Goal: Task Accomplishment & Management: Manage account settings

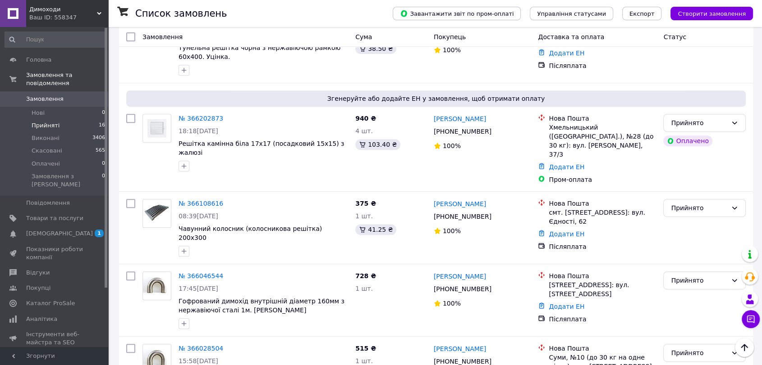
scroll to position [351, 0]
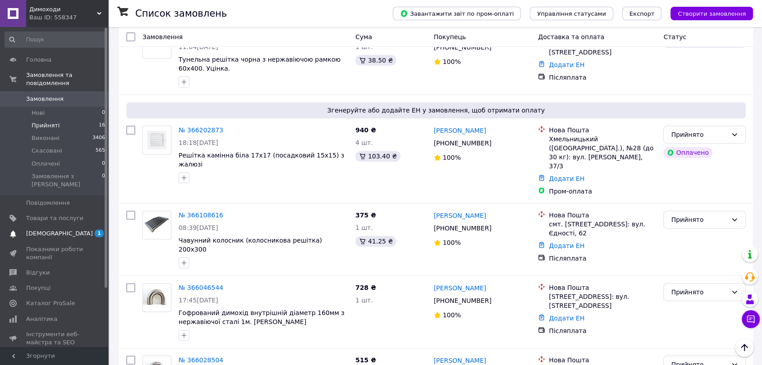
click at [44, 230] on span "[DEMOGRAPHIC_DATA]" at bounding box center [59, 234] width 67 height 8
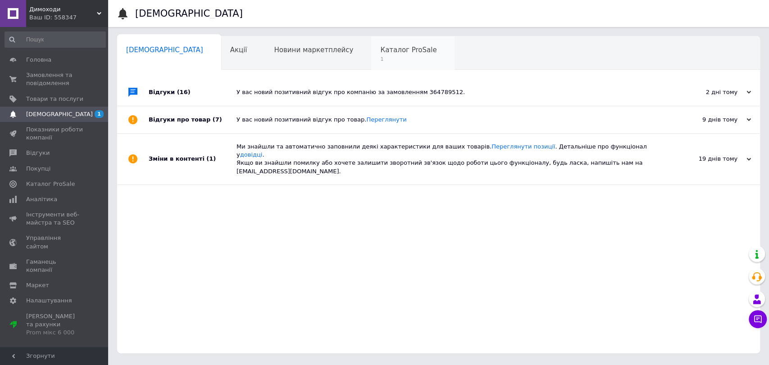
click at [377, 61] on div "Каталог ProSale 1" at bounding box center [412, 53] width 83 height 34
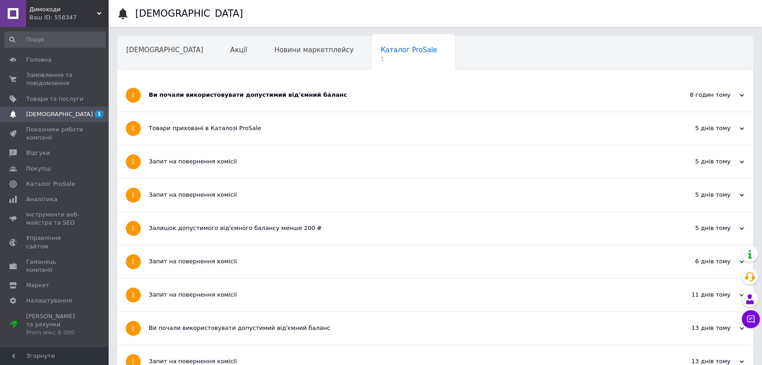
click at [259, 98] on div "Ви почали використовувати допустимий від'ємний баланс" at bounding box center [401, 95] width 505 height 8
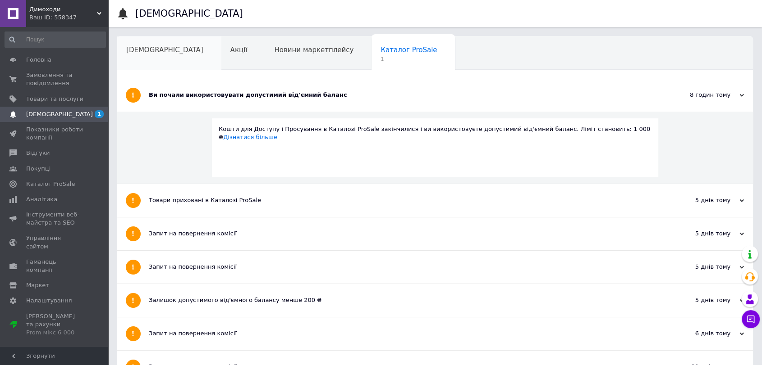
click at [127, 37] on div "[DEMOGRAPHIC_DATA]" at bounding box center [169, 53] width 104 height 34
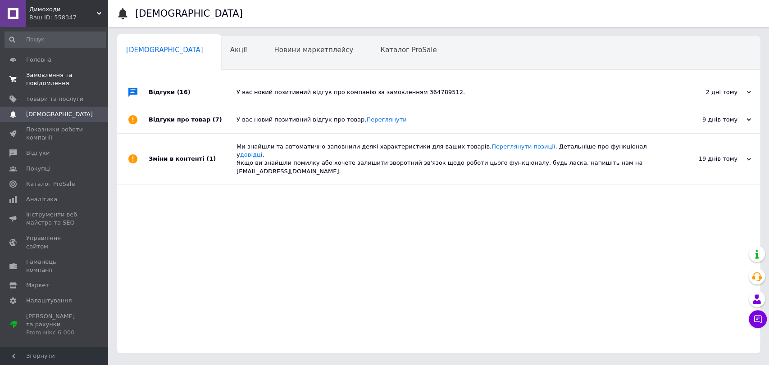
click at [39, 81] on span "Замовлення та повідомлення" at bounding box center [54, 79] width 57 height 16
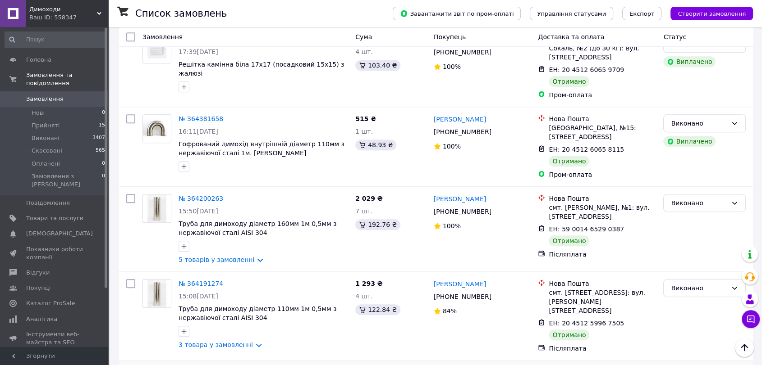
scroll to position [4256, 0]
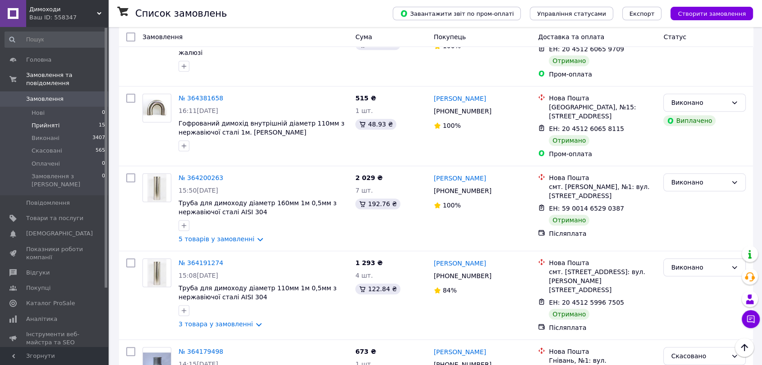
click at [39, 122] on span "Прийняті" at bounding box center [46, 126] width 28 height 8
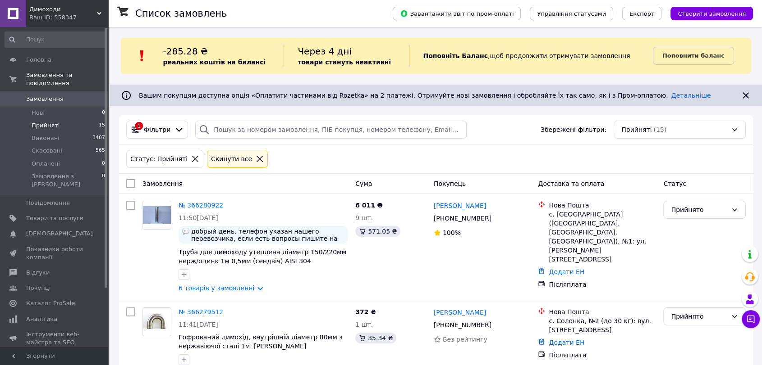
click at [191, 159] on icon at bounding box center [195, 159] width 8 height 8
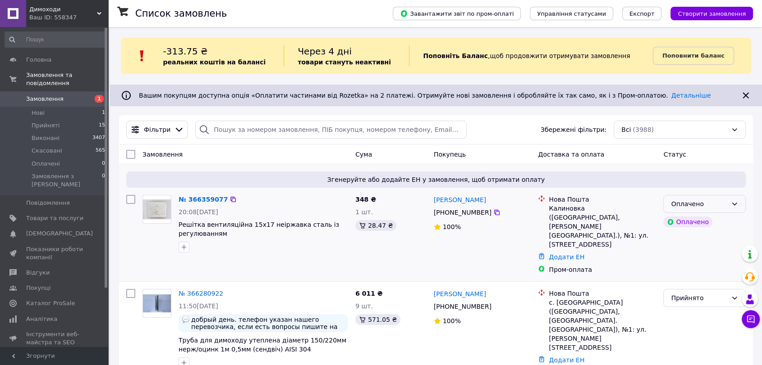
click at [682, 202] on div "Оплачено" at bounding box center [699, 204] width 56 height 10
click at [683, 224] on li "Прийнято" at bounding box center [704, 223] width 82 height 16
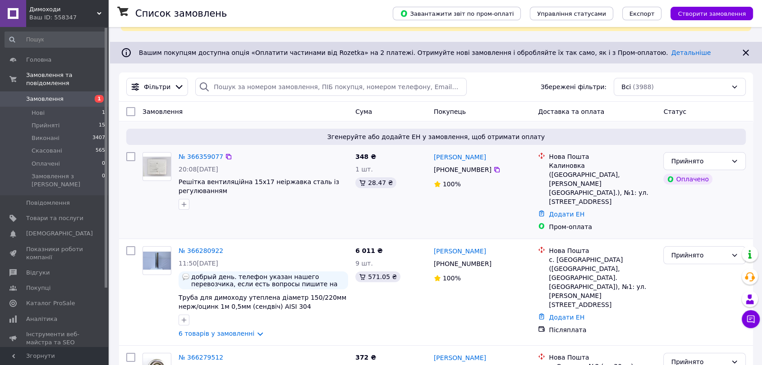
scroll to position [50, 0]
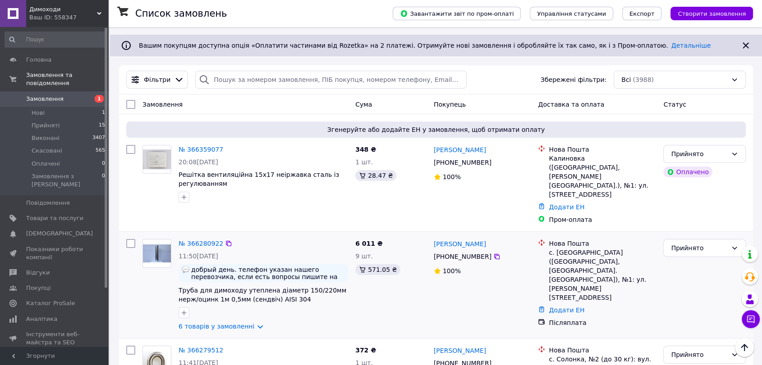
drag, startPoint x: 202, startPoint y: 312, endPoint x: 278, endPoint y: 281, distance: 82.0
click at [202, 323] on link "6 товарів у замовленні" at bounding box center [216, 326] width 76 height 7
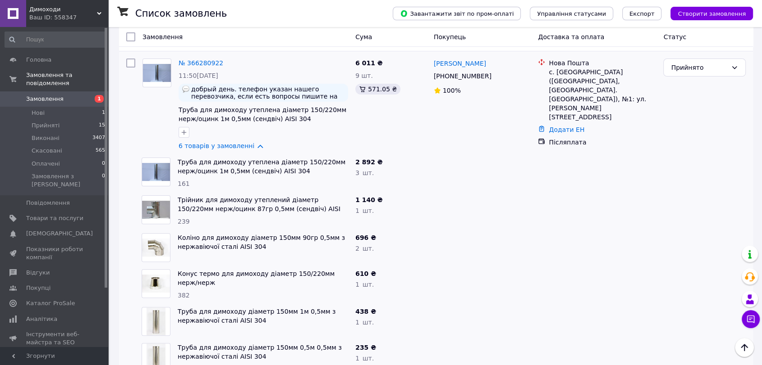
scroll to position [100, 0]
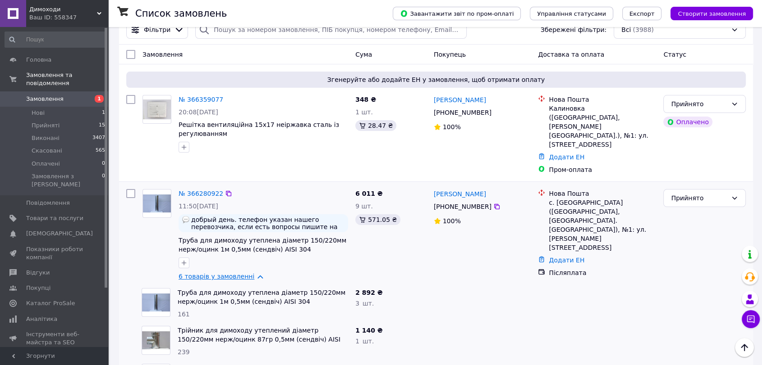
click at [207, 273] on link "6 товарів у замовленні" at bounding box center [216, 276] width 76 height 7
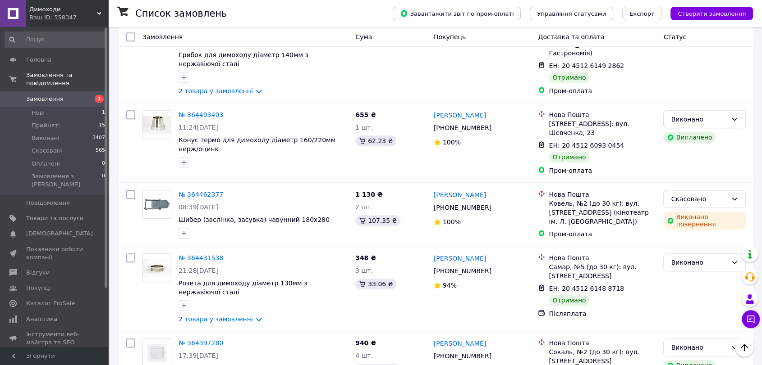
scroll to position [1113, 0]
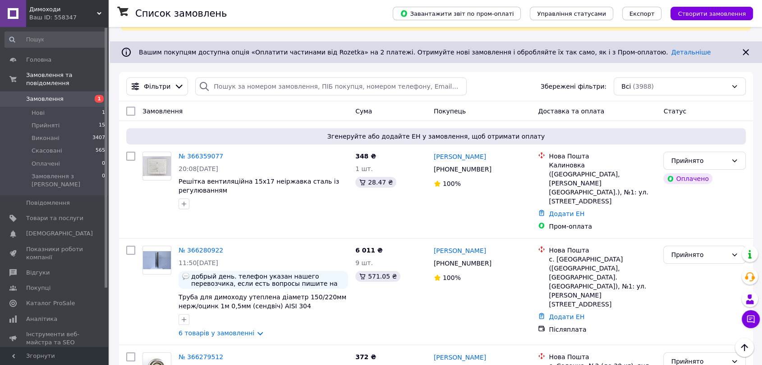
scroll to position [0, 0]
